Goal: Complete application form

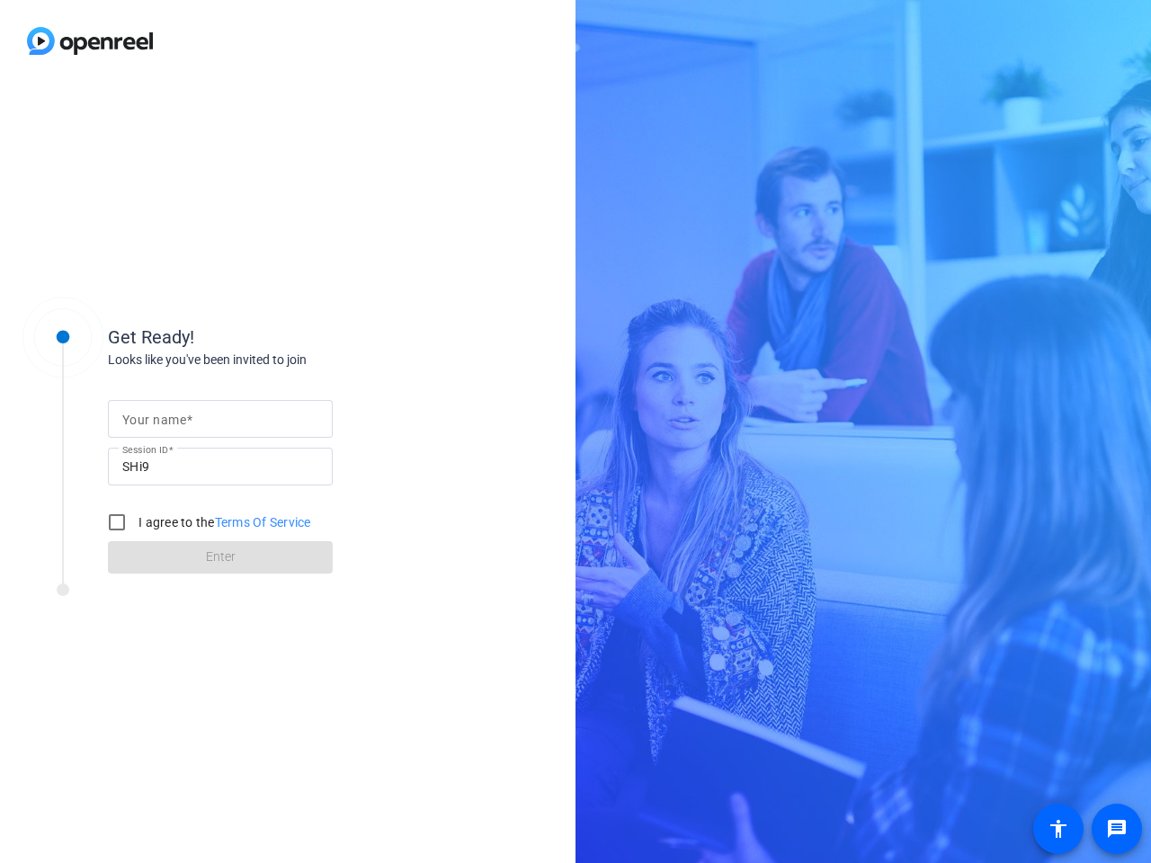
click at [220, 419] on input "Your name" at bounding box center [220, 419] width 196 height 22
click at [220, 467] on input "SHi9" at bounding box center [220, 467] width 196 height 22
click at [206, 522] on label "I agree to the Terms Of Service" at bounding box center [223, 522] width 176 height 18
click at [135, 522] on input "I agree to the Terms Of Service" at bounding box center [117, 522] width 36 height 36
click at [117, 522] on input "I agree to the Terms Of Service" at bounding box center [117, 522] width 36 height 36
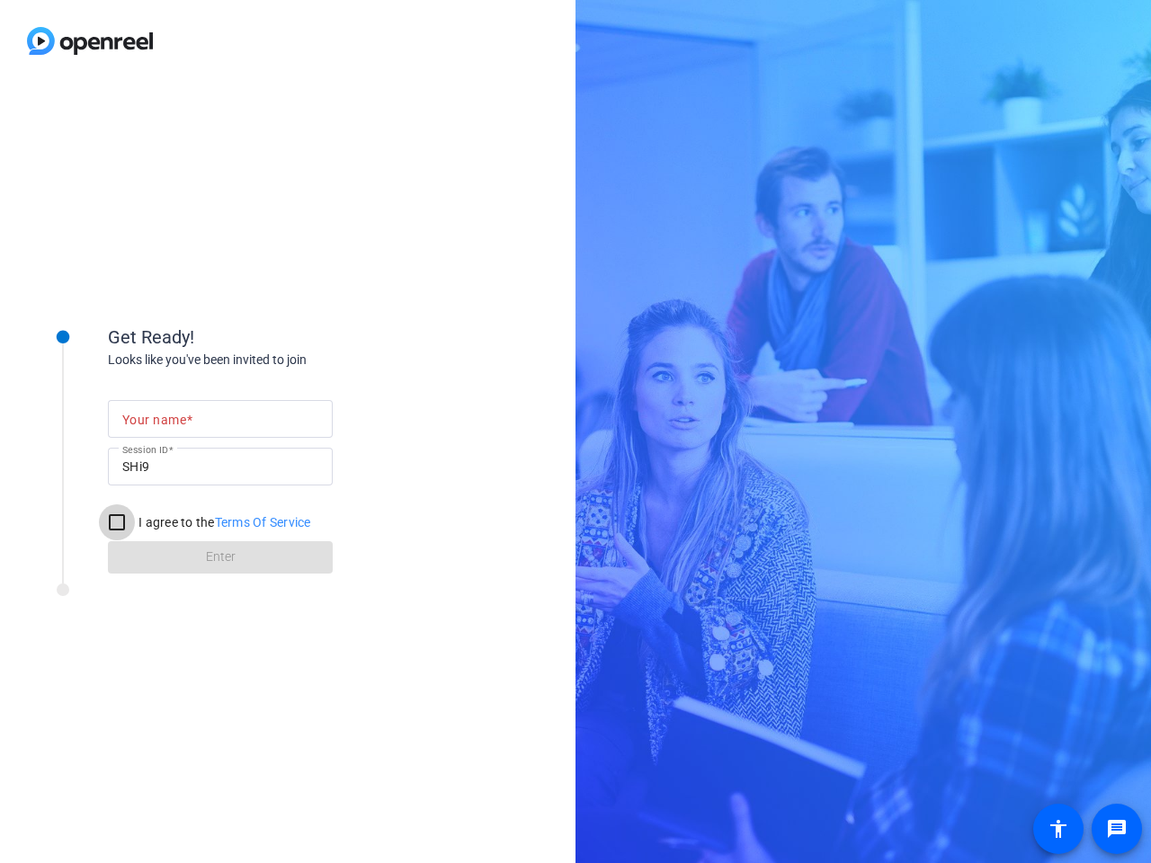
checkbox input "false"
click at [1117, 829] on mat-icon "message" at bounding box center [1117, 829] width 22 height 22
click at [1058, 829] on mat-icon "accessibility" at bounding box center [1058, 829] width 22 height 22
